Goal: Task Accomplishment & Management: Use online tool/utility

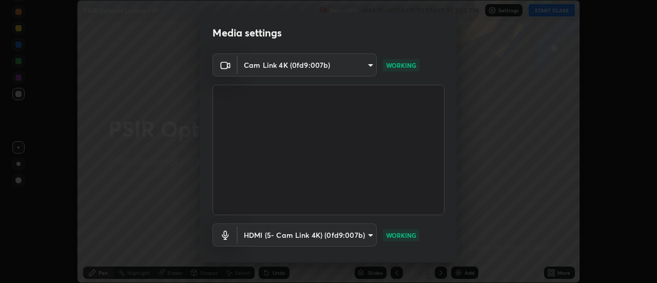
scroll to position [54, 0]
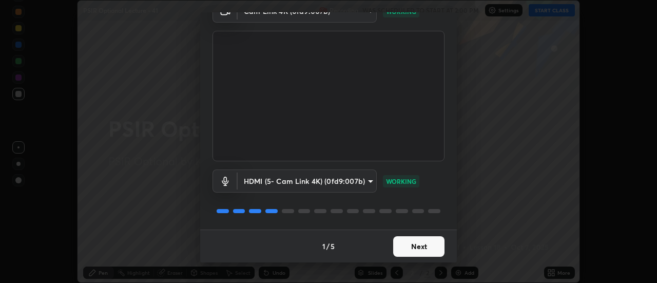
click at [421, 248] on button "Next" at bounding box center [418, 246] width 51 height 21
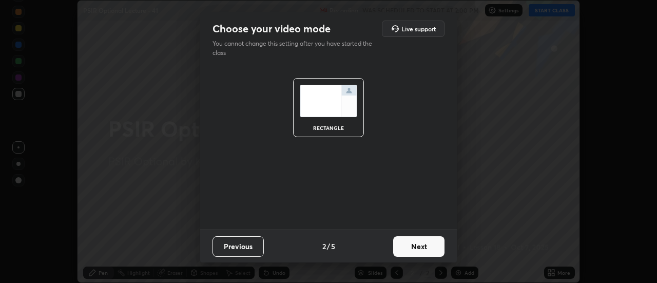
scroll to position [0, 0]
click at [421, 248] on button "Next" at bounding box center [418, 246] width 51 height 21
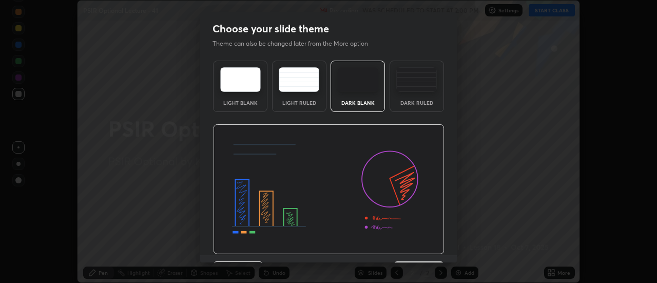
click at [422, 248] on img at bounding box center [329, 189] width 232 height 130
click at [424, 247] on img at bounding box center [329, 189] width 232 height 130
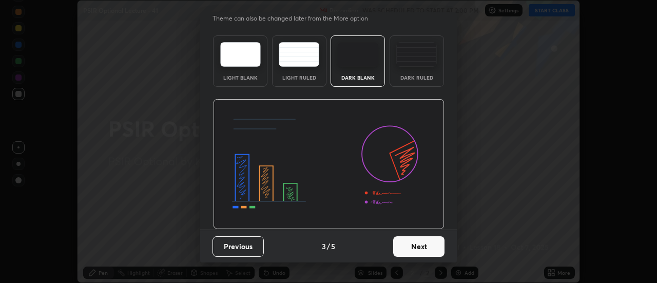
click at [425, 247] on button "Next" at bounding box center [418, 246] width 51 height 21
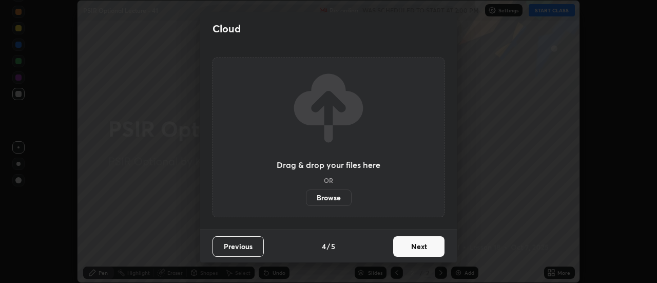
click at [427, 248] on button "Next" at bounding box center [418, 246] width 51 height 21
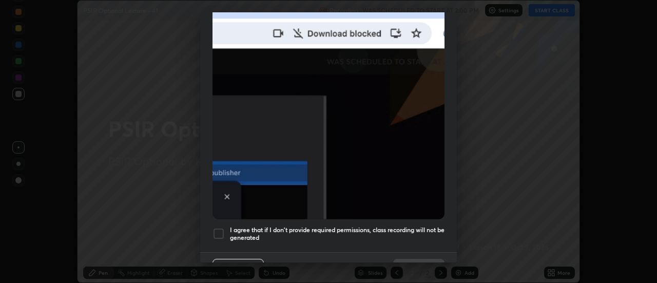
click at [221, 227] on div at bounding box center [219, 233] width 12 height 12
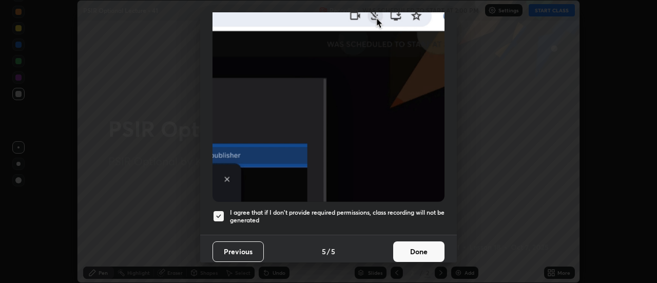
click at [412, 248] on button "Done" at bounding box center [418, 251] width 51 height 21
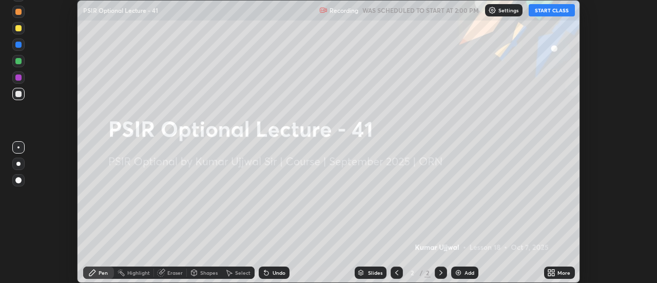
click at [551, 273] on icon at bounding box center [549, 274] width 3 height 3
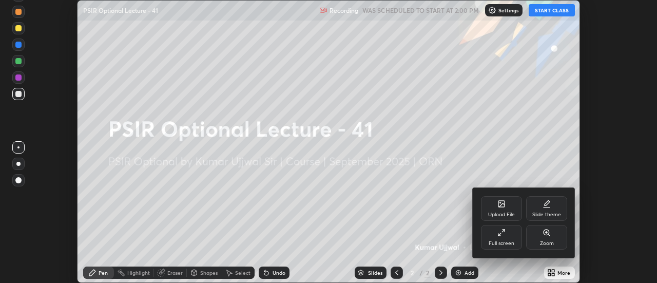
click at [502, 234] on icon at bounding box center [502, 233] width 8 height 8
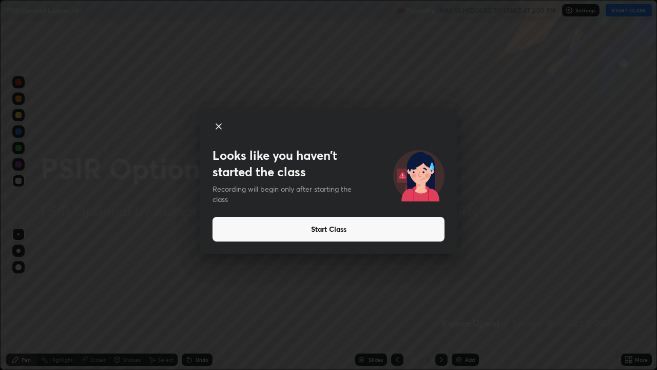
click at [273, 223] on button "Start Class" at bounding box center [329, 229] width 232 height 25
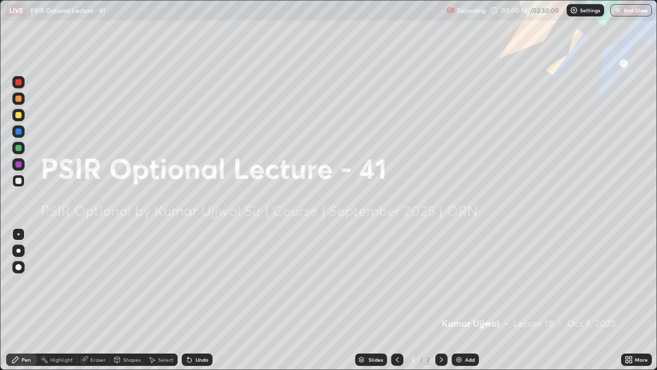
click at [458, 282] on img at bounding box center [459, 359] width 8 height 8
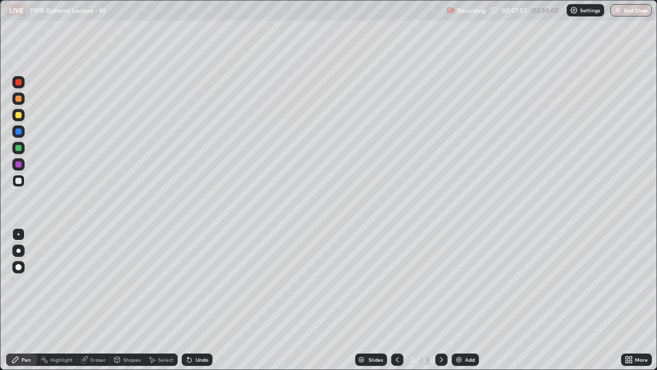
click at [458, 282] on div "Add" at bounding box center [465, 359] width 27 height 12
click at [461, 282] on img at bounding box center [459, 359] width 8 height 8
click at [457, 282] on img at bounding box center [459, 359] width 8 height 8
click at [460, 282] on img at bounding box center [459, 359] width 8 height 8
click at [462, 282] on img at bounding box center [459, 359] width 8 height 8
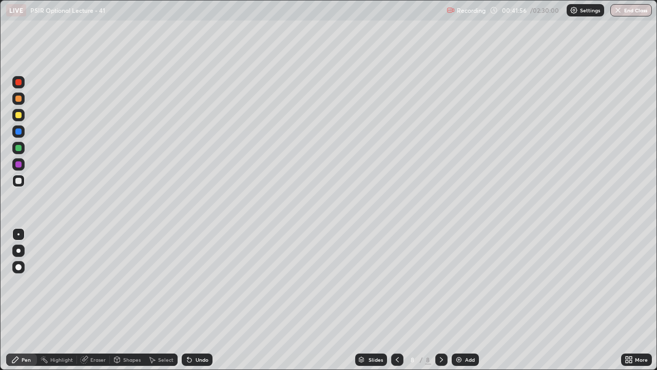
click at [460, 282] on img at bounding box center [459, 359] width 8 height 8
click at [457, 282] on img at bounding box center [459, 359] width 8 height 8
click at [461, 282] on img at bounding box center [459, 359] width 8 height 8
click at [458, 282] on div "Add" at bounding box center [465, 359] width 27 height 12
click at [460, 282] on img at bounding box center [459, 359] width 8 height 8
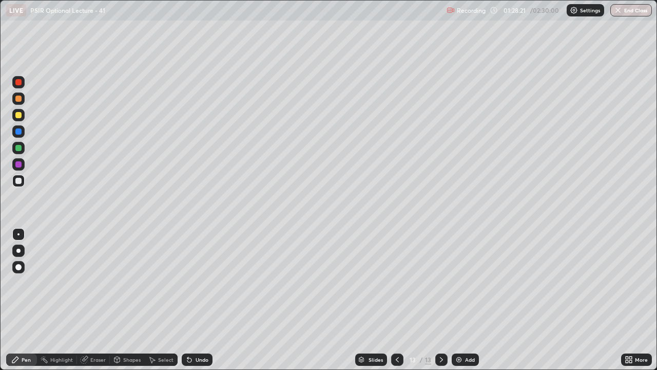
click at [459, 282] on img at bounding box center [459, 359] width 8 height 8
click at [465, 282] on div "Add" at bounding box center [470, 359] width 10 height 5
click at [460, 282] on img at bounding box center [459, 359] width 8 height 8
click at [461, 282] on img at bounding box center [459, 359] width 8 height 8
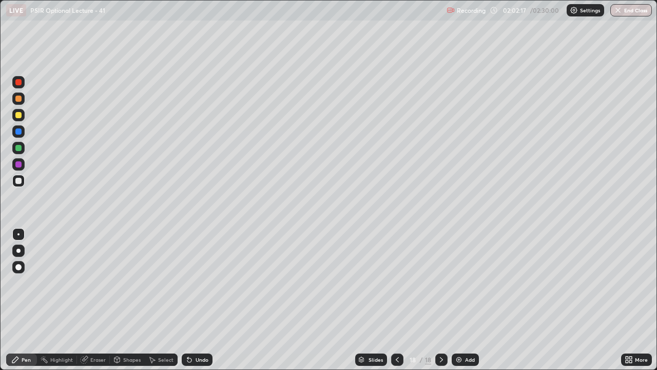
click at [460, 282] on img at bounding box center [459, 359] width 8 height 8
click at [633, 14] on button "End Class" at bounding box center [632, 10] width 41 height 12
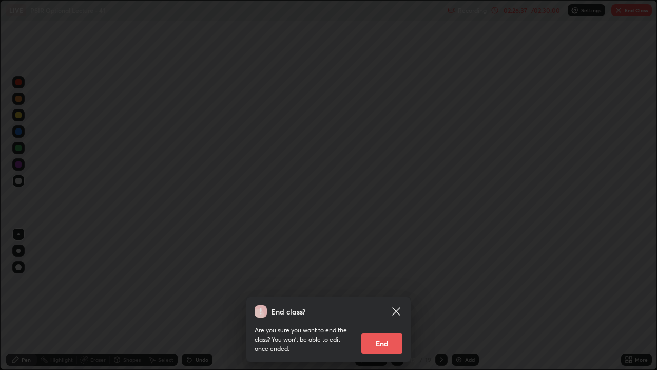
click at [382, 282] on button "End" at bounding box center [382, 343] width 41 height 21
